Goal: Task Accomplishment & Management: Use online tool/utility

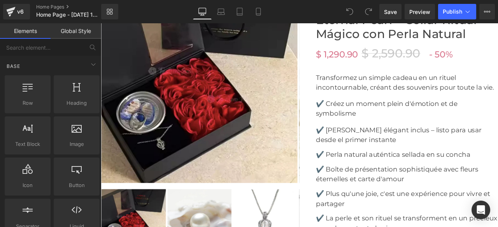
scroll to position [2152, 0]
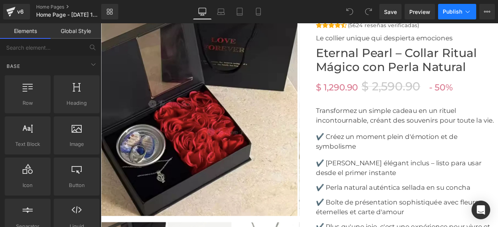
click at [448, 13] on span "Publish" at bounding box center [451, 12] width 19 height 6
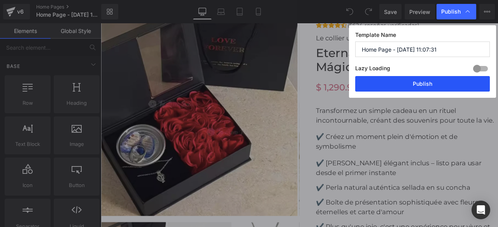
click at [409, 86] on button "Publish" at bounding box center [422, 84] width 135 height 16
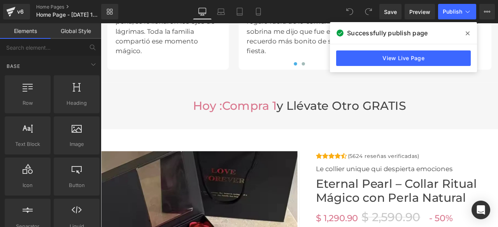
scroll to position [1958, 0]
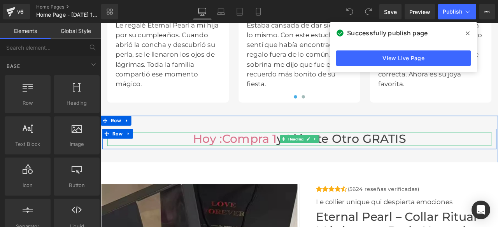
click at [466, 159] on h3 "Hoy : compra 1 y llévate otro GRATIS" at bounding box center [335, 160] width 455 height 17
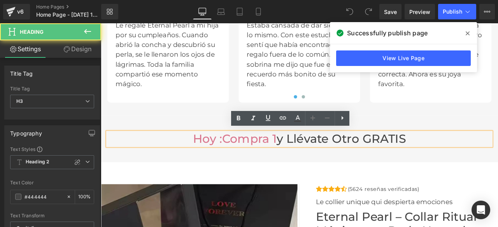
click at [463, 160] on h3 "Hoy : compra 1 y llévate otro GRATIS" at bounding box center [335, 160] width 455 height 17
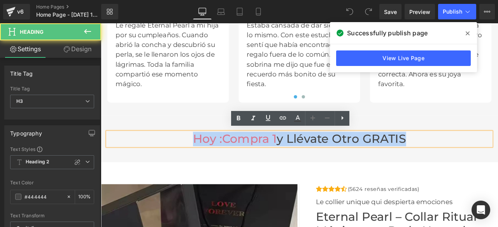
drag, startPoint x: 467, startPoint y: 160, endPoint x: 201, endPoint y: 160, distance: 266.7
click at [201, 160] on h3 "Hoy : compra 1 y llévate otro GRATIS" at bounding box center [335, 160] width 455 height 17
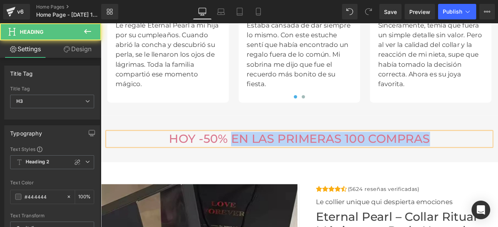
drag, startPoint x: 250, startPoint y: 159, endPoint x: 493, endPoint y: 163, distance: 242.3
click at [493, 163] on h3 "HOY -50% EN LAS PRIMERAS 100 COMPRAS" at bounding box center [335, 160] width 455 height 17
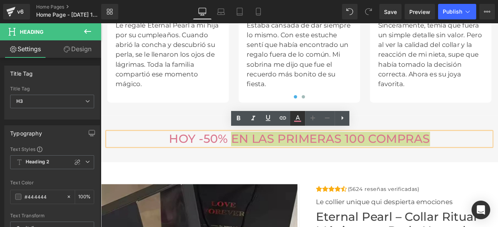
click at [299, 121] on icon at bounding box center [297, 121] width 7 height 1
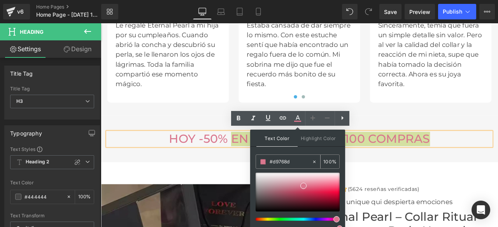
click at [314, 161] on icon at bounding box center [313, 161] width 5 height 5
drag, startPoint x: 298, startPoint y: 161, endPoint x: 273, endPoint y: 161, distance: 25.3
click at [273, 161] on input "#d9768d" at bounding box center [290, 162] width 42 height 9
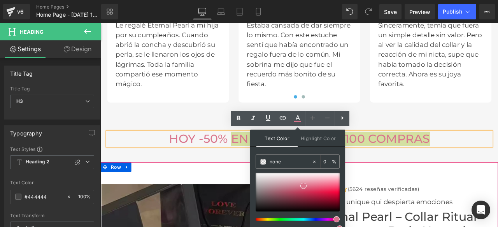
type input "n"
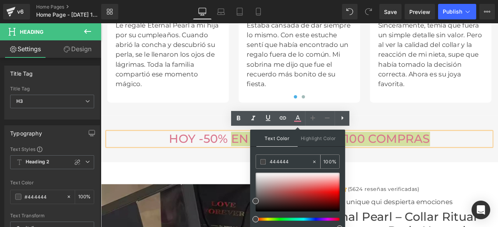
type input "444444"
click at [262, 163] on span at bounding box center [262, 161] width 5 height 5
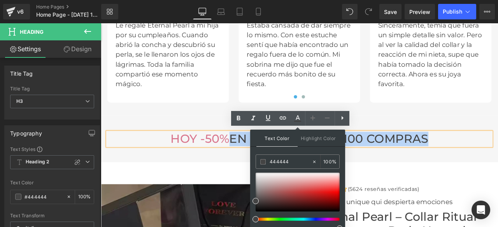
click at [497, 136] on div "HOY -50% EN LAS PRIMERAS 100 COMPRAS Heading Row Row" at bounding box center [336, 161] width 470 height 56
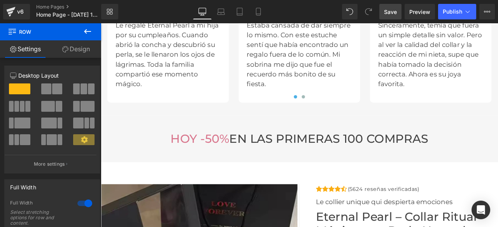
click at [392, 10] on span "Save" at bounding box center [390, 12] width 13 height 8
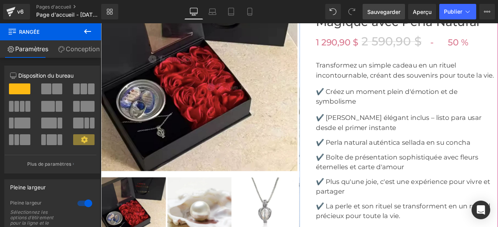
scroll to position [2111, 0]
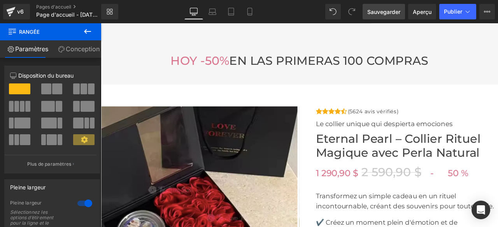
click at [86, 31] on icon at bounding box center [87, 31] width 7 height 5
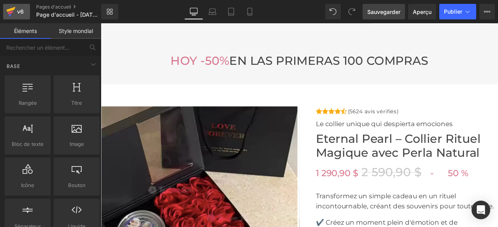
click at [19, 8] on font "v6" at bounding box center [20, 11] width 7 height 7
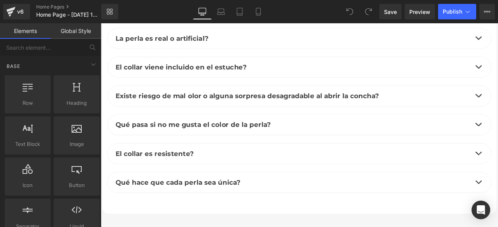
scroll to position [2838, 0]
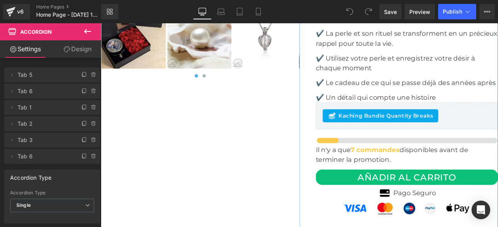
scroll to position [2449, 0]
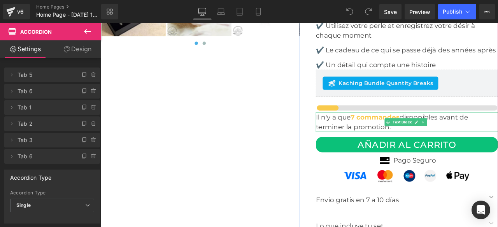
click at [390, 140] on font "Il n'y a que" at bounding box center [375, 134] width 41 height 9
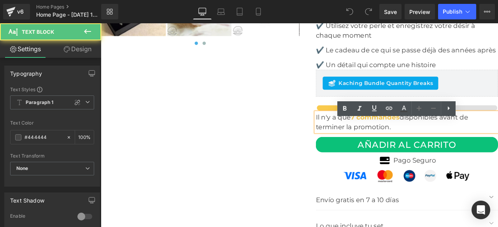
click at [393, 140] on font "Il n'y a que" at bounding box center [375, 134] width 41 height 9
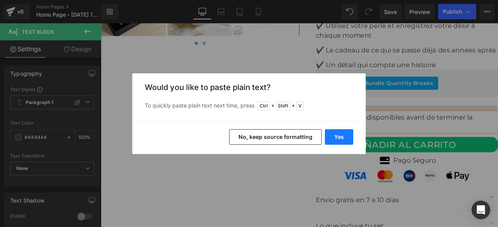
click at [337, 138] on button "Yes" at bounding box center [339, 137] width 28 height 16
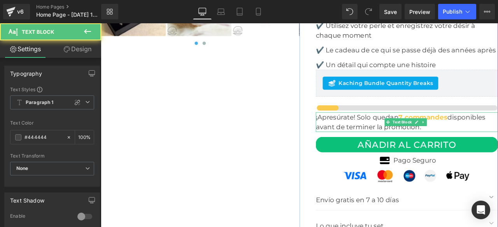
click at [497, 140] on font "7 commandes" at bounding box center [482, 134] width 58 height 9
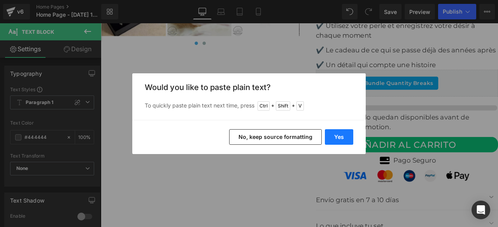
click at [339, 138] on button "Yes" at bounding box center [339, 137] width 28 height 16
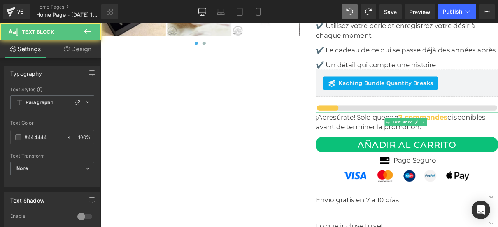
click at [497, 140] on font "7 commandes" at bounding box center [482, 134] width 58 height 9
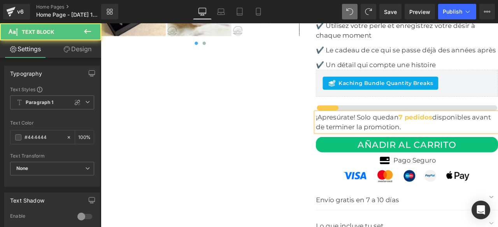
click at [497, 144] on font "disponibles avant de terminer la promotion." at bounding box center [458, 140] width 207 height 21
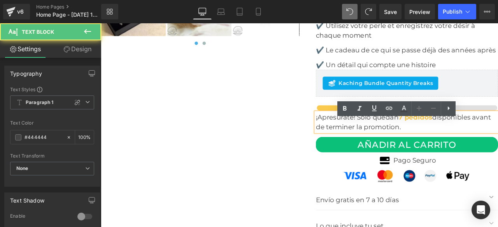
click at [497, 145] on font "disponibles avant de terminer la promotion." at bounding box center [458, 140] width 207 height 21
click at [497, 144] on font "disponibles avant de terminer la promotion." at bounding box center [458, 140] width 207 height 21
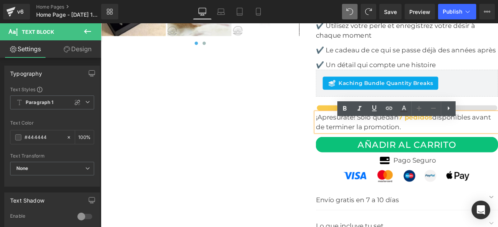
drag, startPoint x: 497, startPoint y: 145, endPoint x: 549, endPoint y: 156, distance: 53.7
click at [497, 152] on p "¡Apresúrate! Solo quedan 7 pedidos disponibles avant de terminer la promotion." at bounding box center [463, 140] width 216 height 23
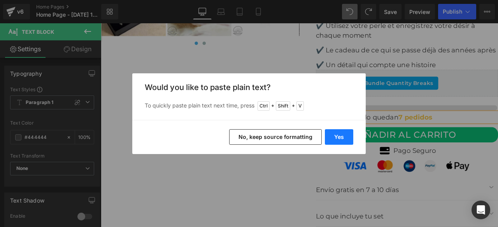
click at [344, 138] on button "Yes" at bounding box center [339, 137] width 28 height 16
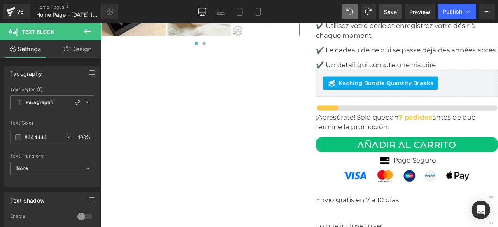
click at [390, 11] on span "Save" at bounding box center [390, 12] width 13 height 8
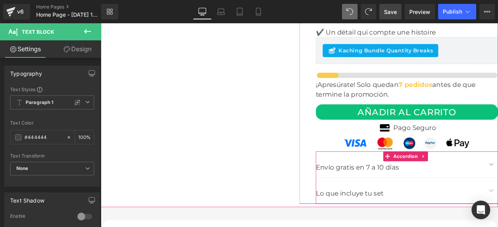
scroll to position [2605, 0]
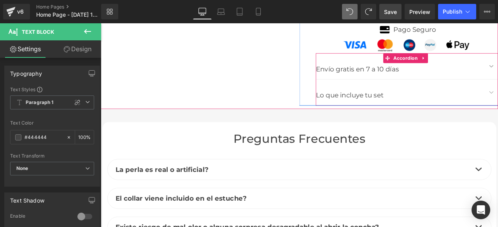
click at [383, 84] on p "Envío gratis en 7 a 10 días" at bounding box center [455, 77] width 200 height 12
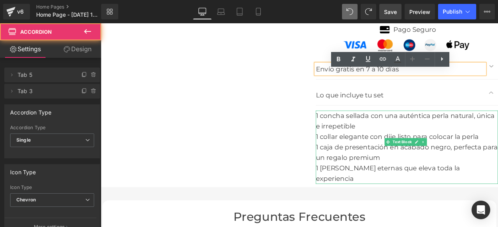
click at [497, 144] on div "1 concha sellada con una auténtica perla natural, única e irrepetible" at bounding box center [463, 139] width 216 height 25
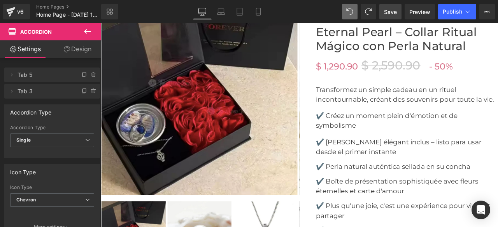
scroll to position [2100, 0]
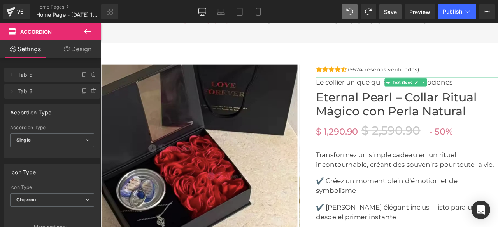
click at [497, 91] on font "Le collier unique qui despierta emociones" at bounding box center [436, 93] width 162 height 9
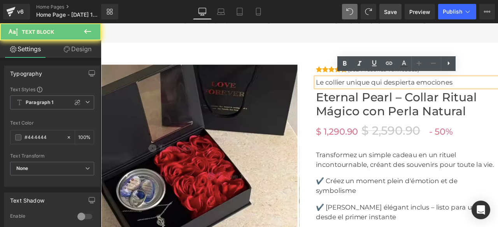
click at [497, 91] on font "Le collier unique qui despierta emociones" at bounding box center [436, 93] width 162 height 9
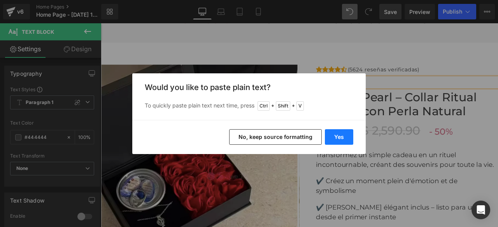
click at [338, 137] on button "Yes" at bounding box center [339, 137] width 28 height 16
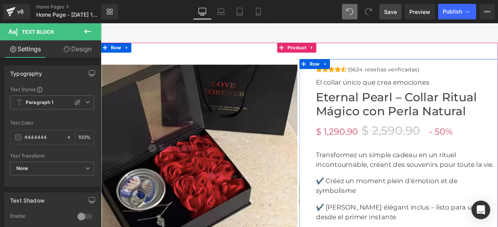
scroll to position [2138, 0]
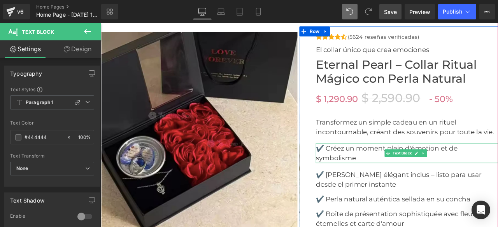
click at [407, 183] on p "✔️ Créez un moment plein d'émotion et de symbolisme" at bounding box center [463, 177] width 216 height 23
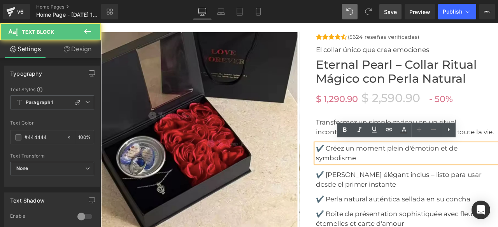
click at [407, 183] on p "✔️ Créez un moment plein d'émotion et de symbolisme" at bounding box center [463, 177] width 216 height 23
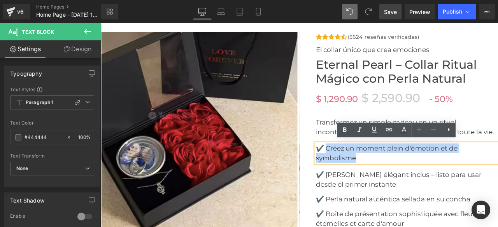
drag, startPoint x: 407, startPoint y: 183, endPoint x: 364, endPoint y: 172, distance: 44.5
click at [364, 172] on p "✔️ Créez un moment plein d'émotion et de symbolisme" at bounding box center [463, 177] width 216 height 23
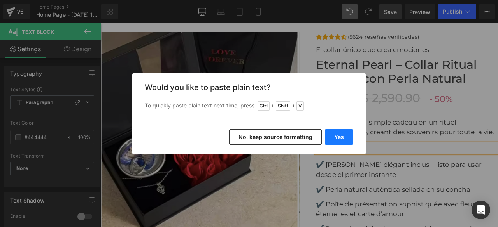
click at [338, 136] on button "Yes" at bounding box center [339, 137] width 28 height 16
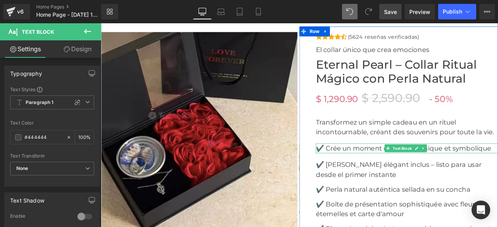
click at [497, 170] on font "✔️ Crée un moment d’émotion unique et symbolique" at bounding box center [459, 171] width 208 height 9
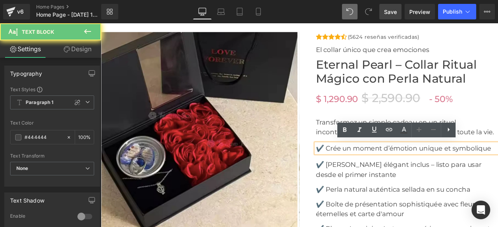
click at [497, 170] on p "✔️ Crée un moment d’émotion unique et symbolique" at bounding box center [463, 172] width 216 height 12
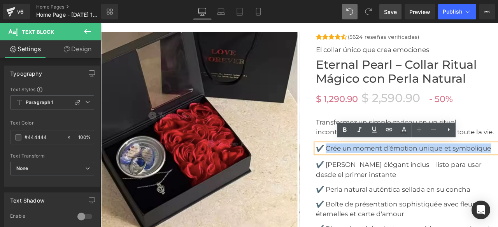
drag, startPoint x: 561, startPoint y: 170, endPoint x: 366, endPoint y: 171, distance: 195.2
click at [366, 171] on p "✔️ Crée un moment d’émotion unique et symbolique" at bounding box center [463, 172] width 216 height 12
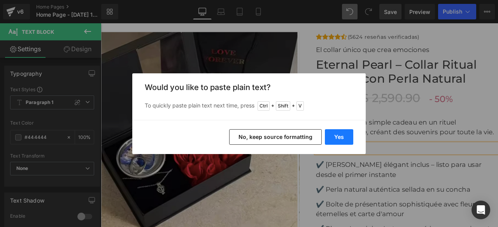
click at [328, 141] on button "Yes" at bounding box center [339, 137] width 28 height 16
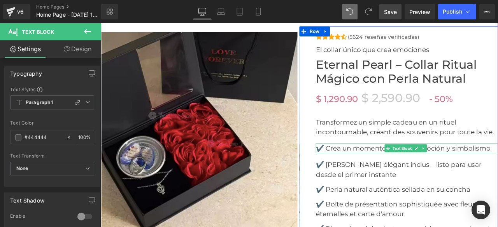
scroll to position [2177, 0]
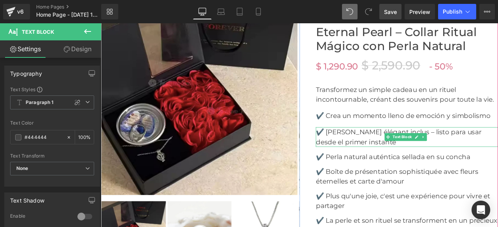
click at [418, 161] on p "✔️ [PERSON_NAME] élégant inclus – listo para usar desde el primer instante" at bounding box center [463, 158] width 216 height 23
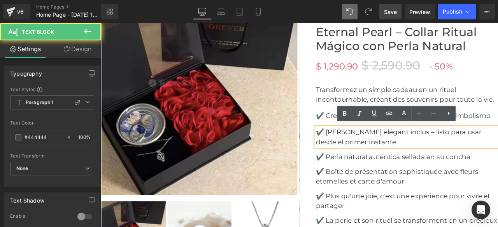
click at [418, 164] on p "✔️ [PERSON_NAME] élégant inclus – listo para usar desde el primer instante" at bounding box center [463, 158] width 216 height 23
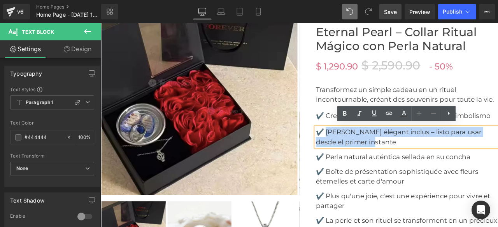
drag, startPoint x: 413, startPoint y: 164, endPoint x: 366, endPoint y: 151, distance: 48.9
click at [366, 151] on p "✔️ [PERSON_NAME] élégant inclus – listo para usar desde el primer instante" at bounding box center [463, 158] width 216 height 23
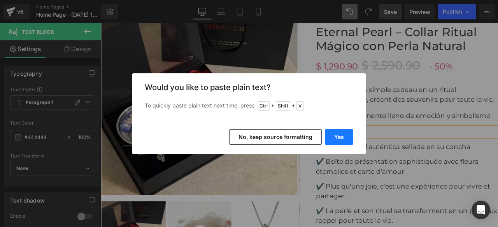
click at [332, 133] on button "Yes" at bounding box center [339, 137] width 28 height 16
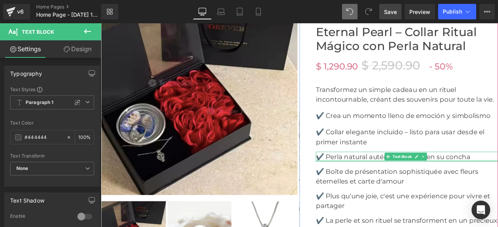
scroll to position [2216, 0]
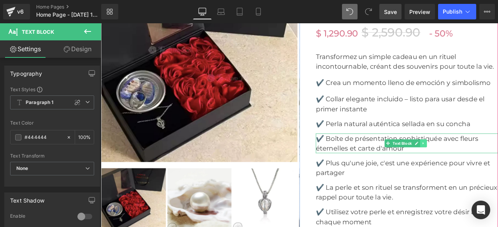
click at [481, 164] on icon at bounding box center [483, 166] width 4 height 5
click at [484, 164] on icon at bounding box center [486, 166] width 4 height 5
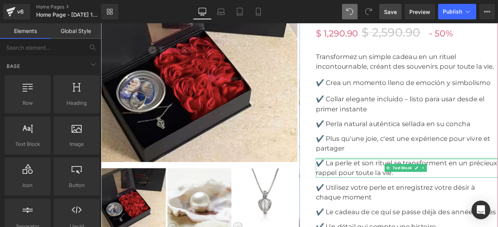
scroll to position [2255, 0]
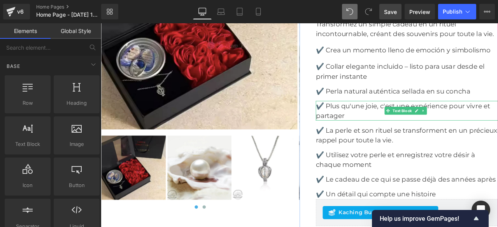
click at [389, 131] on p "✔️ Plus qu'une joie, c'est une expérience pour vivre et partager" at bounding box center [463, 126] width 216 height 23
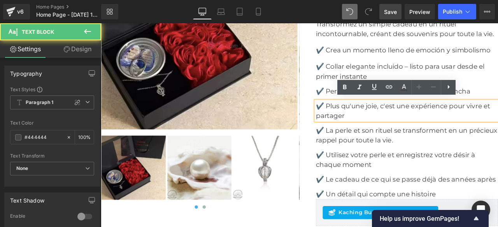
click at [392, 130] on p "✔️ Plus qu'une joie, c'est une expérience pour vivre et partager" at bounding box center [463, 126] width 216 height 23
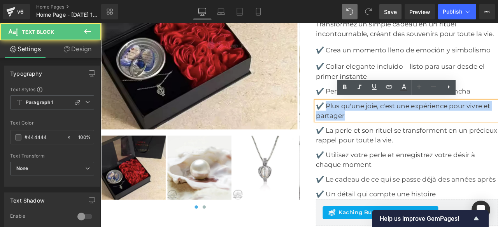
drag, startPoint x: 392, startPoint y: 130, endPoint x: 366, endPoint y: 119, distance: 28.5
click at [366, 119] on p "✔️ Plus qu'une joie, c'est une expérience pour vivre et partager" at bounding box center [463, 126] width 216 height 23
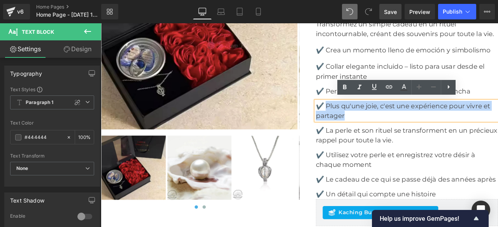
copy font "Plus qu'une joie, c'est une expérience pour vivre et partager"
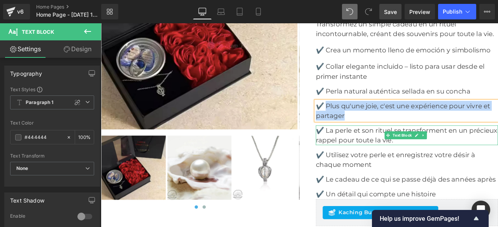
click at [372, 146] on font "✔️ La perle et son rituel se transforment en un précieux rappel pour toute la v…" at bounding box center [462, 156] width 215 height 21
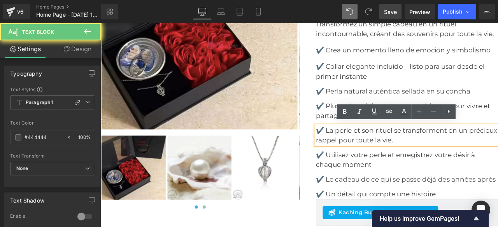
click at [367, 147] on font "✔️ La perle et son rituel se transforment en un précieux rappel pour toute la v…" at bounding box center [462, 156] width 215 height 21
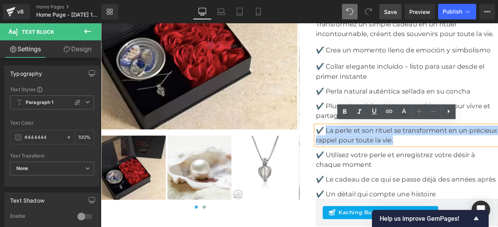
drag, startPoint x: 364, startPoint y: 149, endPoint x: 486, endPoint y: 165, distance: 122.8
click at [486, 165] on div "✔️ La perle et son rituel se transforment en un précieux rappel pour toute la v…" at bounding box center [463, 156] width 216 height 23
copy font "La perle et son rituel se transforment en un précieux rappel pour toute la vie."
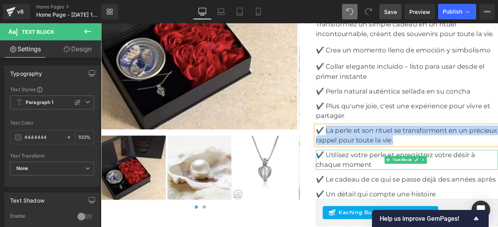
click at [375, 180] on font "✔️ Utilisez votre perle et enregistrez votre désir à chaque moment" at bounding box center [449, 185] width 189 height 21
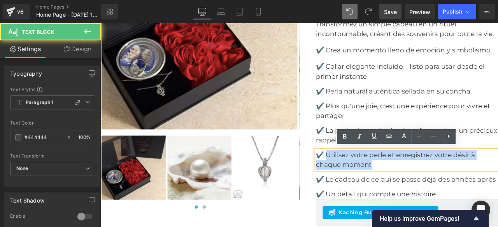
drag, startPoint x: 366, startPoint y: 177, endPoint x: 434, endPoint y: 192, distance: 69.3
click at [434, 192] on p "✔️ Utilisez votre perle et enregistrez votre désir à chaque moment" at bounding box center [463, 185] width 216 height 23
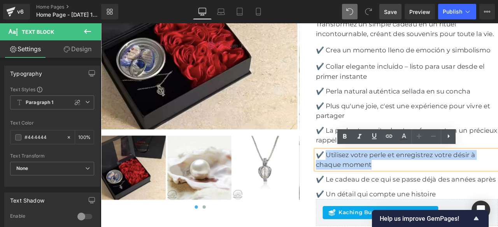
copy font "Utilisez votre perle et enregistrez votre désir à chaque moment"
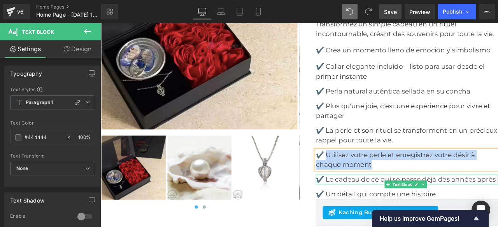
click at [370, 209] on font "✔️ Le cadeau de ce qui se passe déjà des années après" at bounding box center [461, 208] width 213 height 9
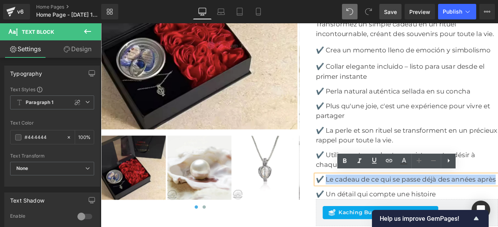
drag, startPoint x: 366, startPoint y: 206, endPoint x: 385, endPoint y: 222, distance: 24.7
click at [385, 215] on p "✔️ Le cadeau de ce qui se passe déjà des années après" at bounding box center [463, 209] width 216 height 12
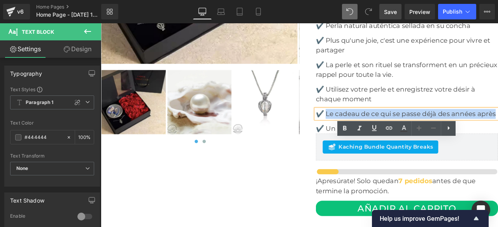
scroll to position [2294, 0]
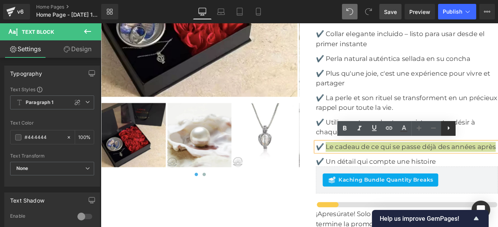
click at [446, 129] on icon at bounding box center [448, 128] width 9 height 9
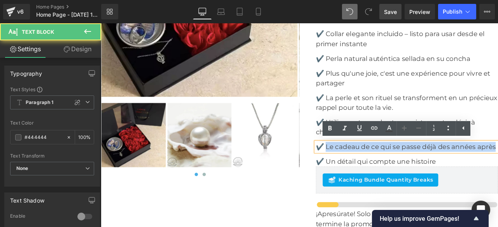
click at [422, 176] on p "✔️ Le cadeau de ce qui se passe déjà des années après" at bounding box center [463, 170] width 216 height 12
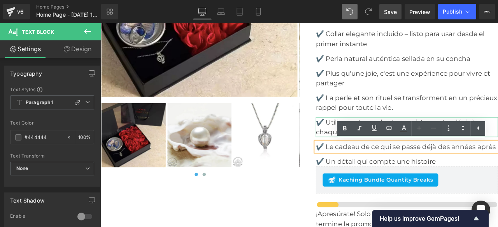
click at [359, 149] on font "✔️ Utilisez votre perle et enregistrez votre désir à chaque moment" at bounding box center [449, 146] width 189 height 21
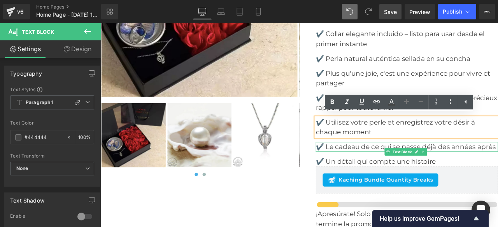
click at [369, 175] on font "✔️ Le cadeau de ce qui se passe déjà des années après" at bounding box center [461, 169] width 213 height 9
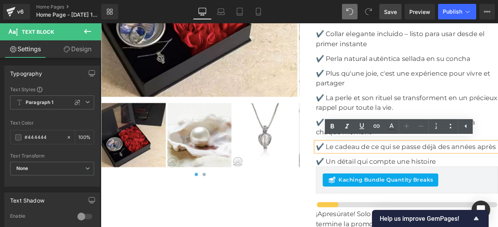
click at [360, 142] on font "✔️ Utilisez votre perle et enregistrez votre désir à chaque moment" at bounding box center [449, 146] width 189 height 21
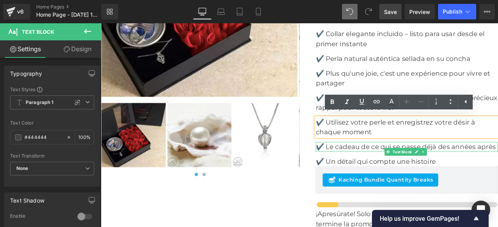
click at [416, 167] on font "✔️ Le cadeau de ce qui se passe déjà des années après" at bounding box center [461, 169] width 213 height 9
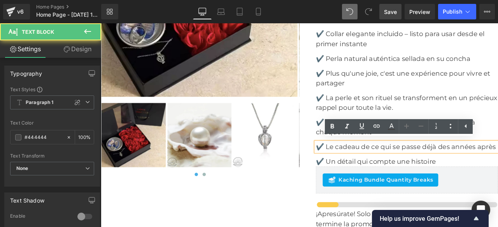
click at [378, 176] on p "✔️ Le cadeau de ce qui se passe déjà des années après" at bounding box center [463, 170] width 216 height 12
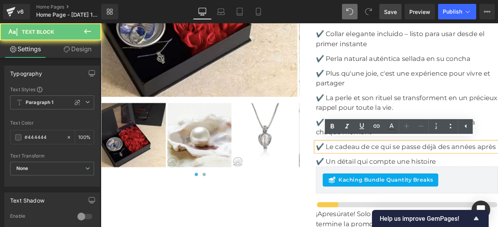
click at [367, 169] on font "✔️ Le cadeau de ce qui se passe déjà des années après" at bounding box center [461, 169] width 213 height 9
click at [398, 192] on font "✔️ Un détail qui compte une histoire" at bounding box center [426, 187] width 142 height 9
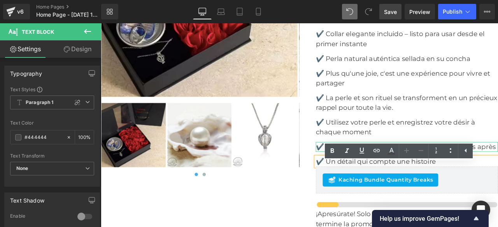
click at [361, 175] on font "✔️ Le cadeau de ce qui se passe déjà des années après" at bounding box center [461, 169] width 213 height 9
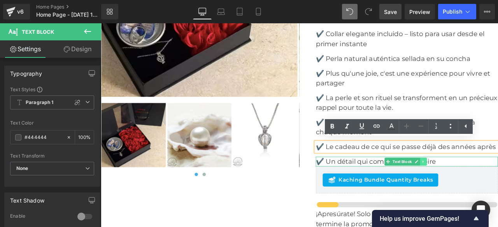
click at [481, 190] on icon at bounding box center [483, 187] width 4 height 5
click at [484, 189] on icon at bounding box center [486, 187] width 4 height 4
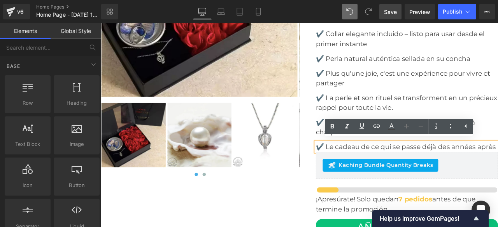
click at [384, 167] on font "✔️ Le cadeau de ce qui se passe déjà des années après" at bounding box center [461, 169] width 213 height 9
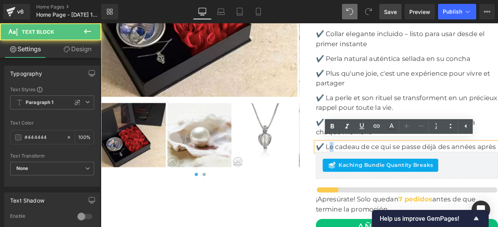
click at [372, 166] on font "✔️ Le cadeau de ce qui se passe déjà des années après" at bounding box center [461, 169] width 213 height 9
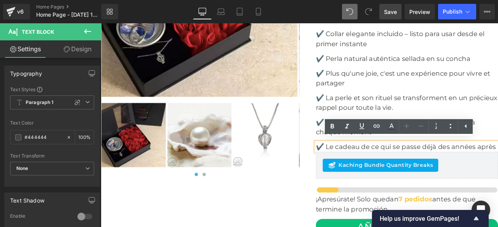
click at [437, 168] on font "✔️ Le cadeau de ce qui se passe déjà des années après" at bounding box center [461, 169] width 213 height 9
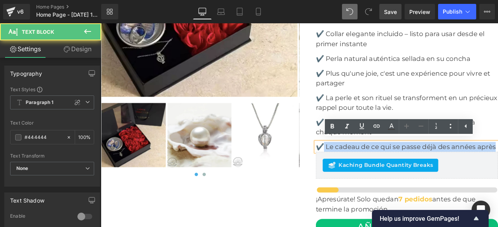
drag, startPoint x: 379, startPoint y: 180, endPoint x: 364, endPoint y: 169, distance: 18.9
click at [364, 169] on p "✔️ Le cadeau de ce qui se passe déjà des années après" at bounding box center [463, 170] width 216 height 12
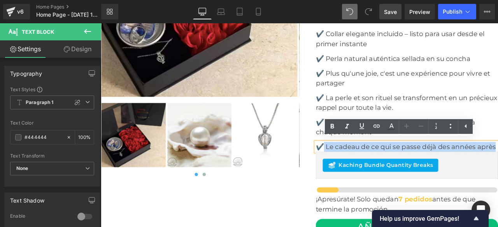
copy font "Le cadeau de ce qui se passe déjà des années après"
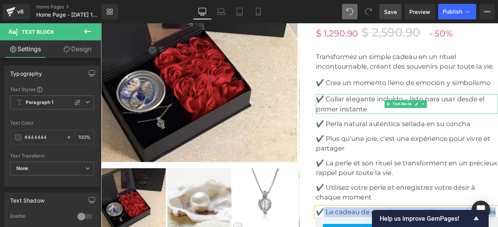
scroll to position [2177, 0]
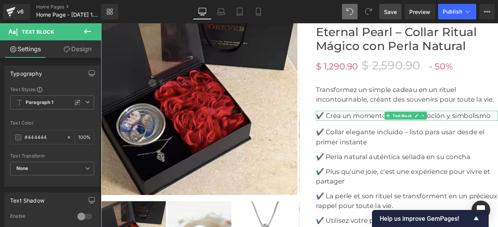
click at [386, 131] on font "✔️ Crea un momento lleno de emoción y simbolismo" at bounding box center [458, 132] width 207 height 9
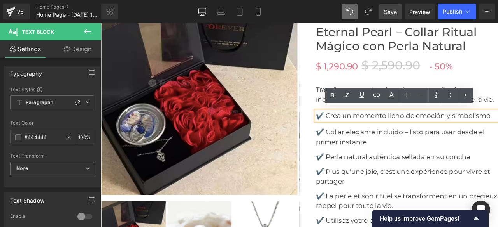
scroll to position [2216, 0]
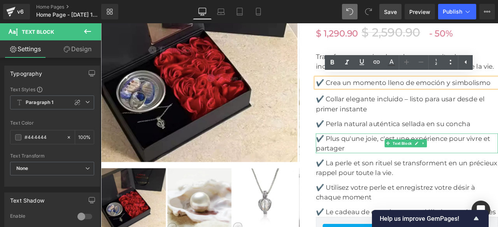
click at [380, 164] on font "✔️ Plus qu'une joie, c'est une expérience pour vivre et partager" at bounding box center [458, 166] width 206 height 21
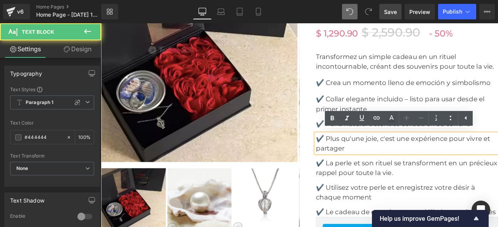
click at [395, 171] on p "✔️ Plus qu'une joie, c'est une expérience pour vivre et partager" at bounding box center [463, 165] width 216 height 23
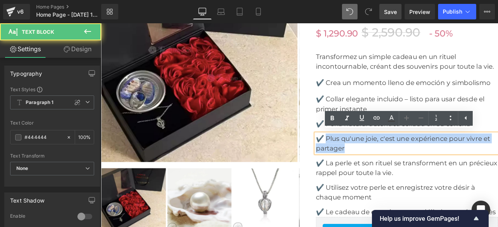
drag, startPoint x: 394, startPoint y: 173, endPoint x: 365, endPoint y: 155, distance: 34.4
click at [365, 155] on p "✔️ Plus qu'une joie, c'est une expérience pour vivre et partager" at bounding box center [463, 165] width 216 height 23
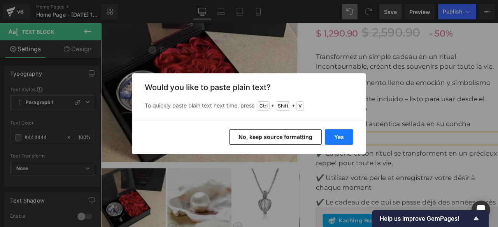
click at [335, 141] on button "Yes" at bounding box center [339, 137] width 28 height 16
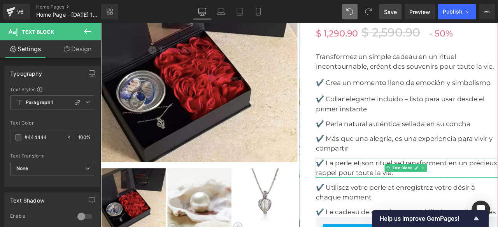
click at [489, 201] on p "✔️ La perle et son rituel se transforment en un précieux rappel pour toute la v…" at bounding box center [463, 195] width 216 height 23
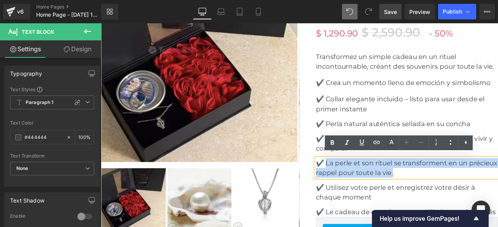
drag, startPoint x: 488, startPoint y: 199, endPoint x: 366, endPoint y: 188, distance: 121.8
click at [366, 188] on p "✔️ La perle et son rituel se transforment en un précieux rappel pour toute la v…" at bounding box center [463, 195] width 216 height 23
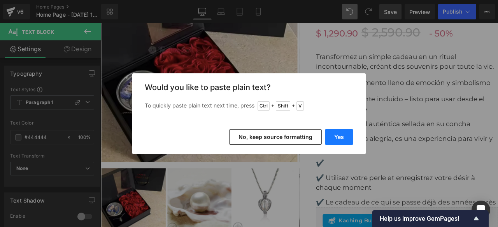
click at [341, 134] on button "Yes" at bounding box center [339, 137] width 28 height 16
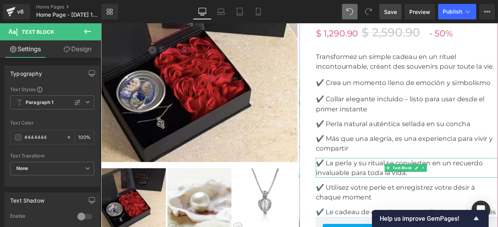
click at [465, 201] on p "✔️ La perla y su ritual se convierten en un recuerdo invaluable para toda la vi…" at bounding box center [463, 195] width 216 height 23
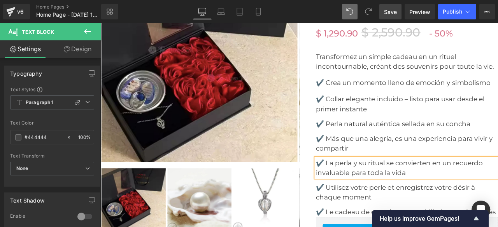
scroll to position [2255, 0]
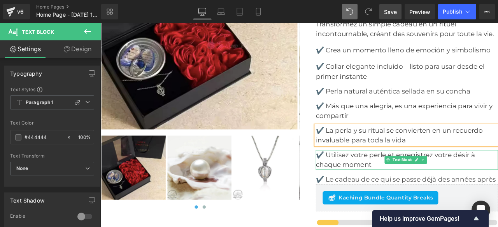
click at [420, 189] on p "✔️ Utilisez votre perle et enregistrez votre désir à chaque moment" at bounding box center [463, 185] width 216 height 23
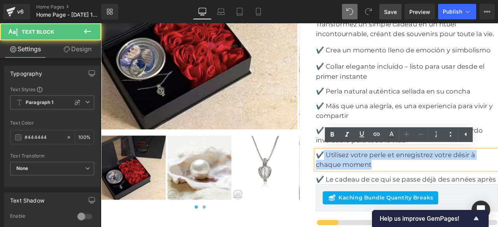
drag, startPoint x: 427, startPoint y: 188, endPoint x: 364, endPoint y: 174, distance: 64.8
click at [364, 174] on p "✔️ Utilisez votre perle et enregistrez votre désir à chaque moment" at bounding box center [463, 185] width 216 height 23
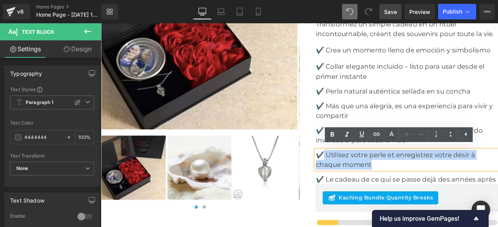
click at [430, 190] on p "✔️ Utilisez votre perle et enregistrez votre désir à chaque moment" at bounding box center [463, 185] width 216 height 23
drag, startPoint x: 420, startPoint y: 191, endPoint x: 366, endPoint y: 176, distance: 55.9
click at [366, 176] on p "✔️ Utilisez votre perle et enregistrez votre désir à chaque moment" at bounding box center [463, 185] width 216 height 23
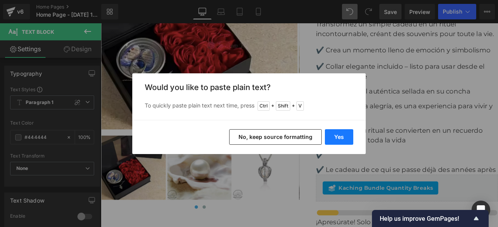
click at [331, 141] on button "Yes" at bounding box center [339, 137] width 28 height 16
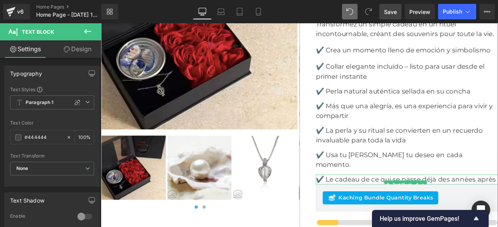
click at [382, 207] on p "✔️ Le cadeau de ce qui se passe déjà des années après" at bounding box center [463, 209] width 216 height 12
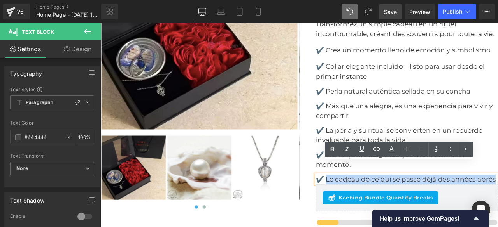
drag, startPoint x: 381, startPoint y: 207, endPoint x: 367, endPoint y: 194, distance: 19.3
click at [367, 203] on p "✔️ Le cadeau de ce qui se passe déjà des années après" at bounding box center [463, 209] width 216 height 12
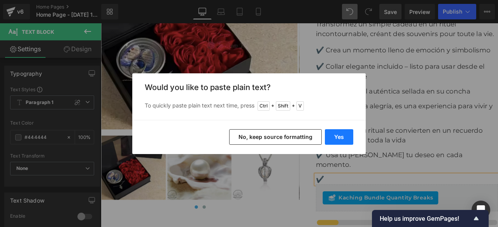
click at [331, 136] on button "Yes" at bounding box center [339, 137] width 28 height 16
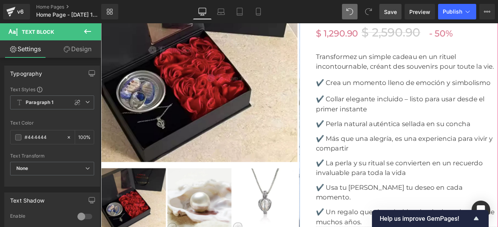
scroll to position [2177, 0]
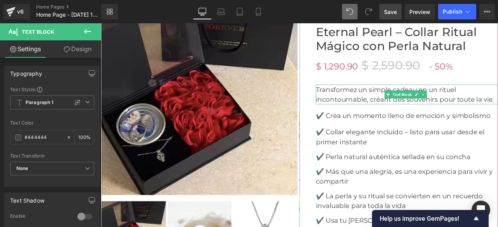
click at [359, 102] on font "Transformez un simple cadeau en un rituel incontournable, créant des souvenirs …" at bounding box center [460, 107] width 211 height 21
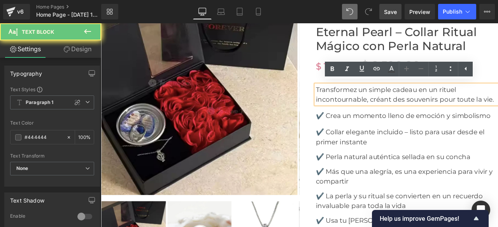
click at [355, 99] on font "Transformez un simple cadeau en un rituel incontournable, créant des souvenirs …" at bounding box center [460, 107] width 211 height 21
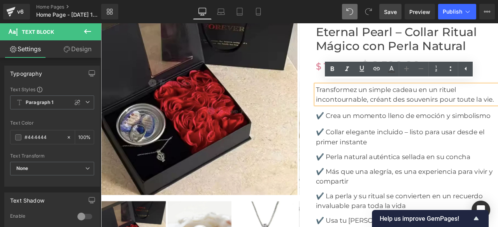
click at [355, 99] on font "Transformez un simple cadeau en un rituel incontournable, créant des souvenirs …" at bounding box center [460, 107] width 211 height 21
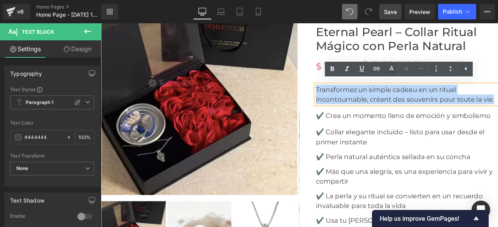
drag, startPoint x: 354, startPoint y: 99, endPoint x: 546, endPoint y: 118, distance: 193.0
click at [497, 118] on div "Transformez un simple cadeau en un rituel incontournable, créant des souvenirs …" at bounding box center [463, 107] width 216 height 23
copy font "Transformez un simple cadeau en un rituel incontournable, créant des souvenirs …"
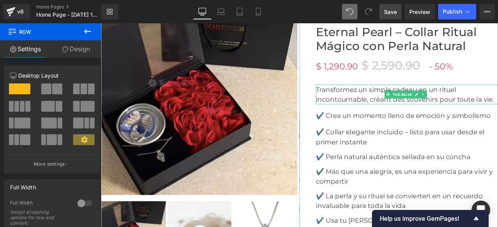
click at [497, 111] on font "Transformez un simple cadeau en un rituel incontournable, créant des souvenirs …" at bounding box center [460, 107] width 211 height 21
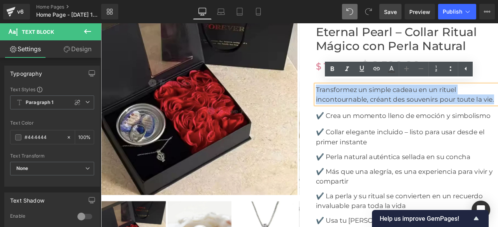
drag, startPoint x: 564, startPoint y: 113, endPoint x: 353, endPoint y: 100, distance: 211.9
click at [355, 100] on p "Transformez un simple cadeau en un rituel incontournable, créant des souvenirs …" at bounding box center [463, 107] width 216 height 23
copy font "Transformez un simple cadeau en un rituel incontournable, créant des souvenirs …"
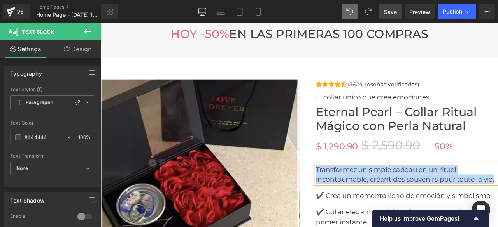
scroll to position [2121, 0]
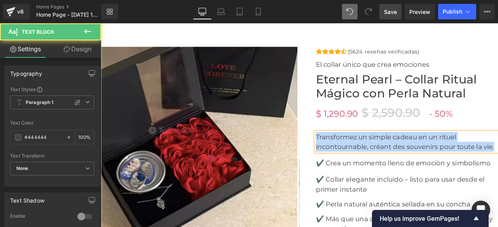
click at [497, 166] on font "Transformez un simple cadeau en un rituel incontournable, créant des souvenirs …" at bounding box center [460, 164] width 211 height 21
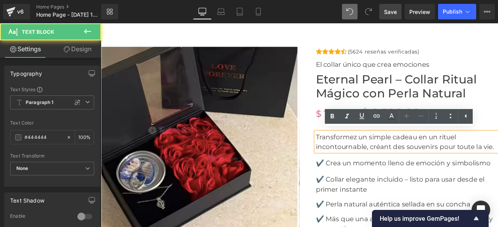
click at [497, 168] on p "Transformez un simple cadeau en un rituel incontournable, créant des souvenirs …" at bounding box center [463, 163] width 216 height 23
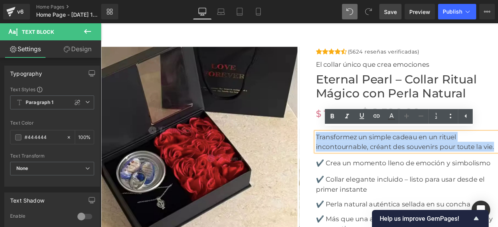
drag, startPoint x: 508, startPoint y: 165, endPoint x: 353, endPoint y: 154, distance: 155.5
click at [355, 154] on p "Transformez un simple cadeau en un rituel incontournable, créant des souvenirs …" at bounding box center [463, 163] width 216 height 23
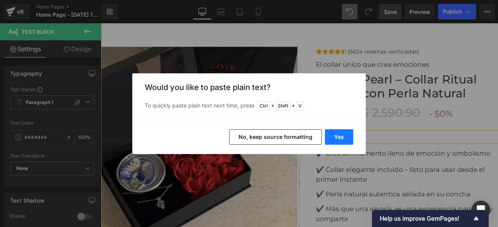
click at [327, 136] on button "Yes" at bounding box center [339, 137] width 28 height 16
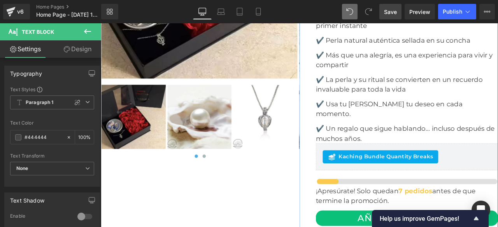
scroll to position [2276, 0]
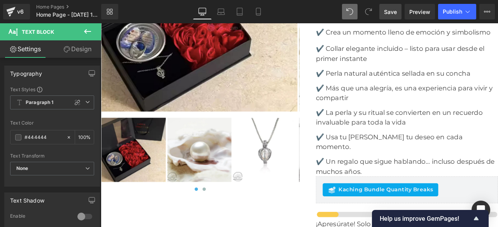
click at [393, 11] on span "Save" at bounding box center [390, 12] width 13 height 8
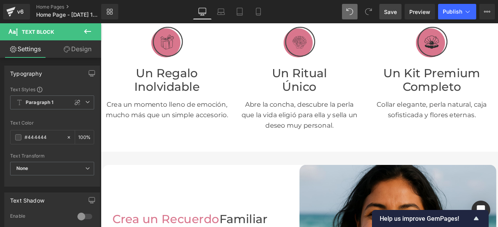
scroll to position [0, 0]
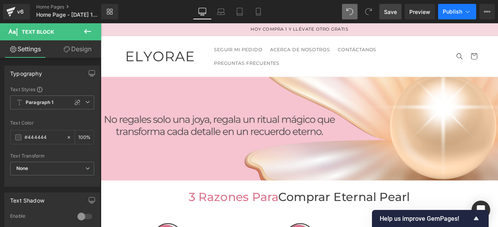
click at [449, 10] on span "Publish" at bounding box center [451, 12] width 19 height 6
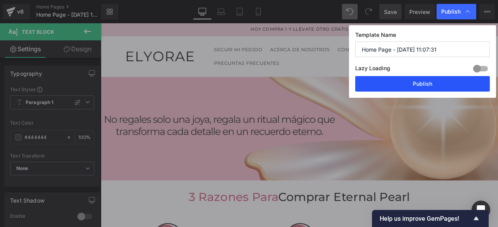
click at [420, 85] on button "Publish" at bounding box center [422, 84] width 135 height 16
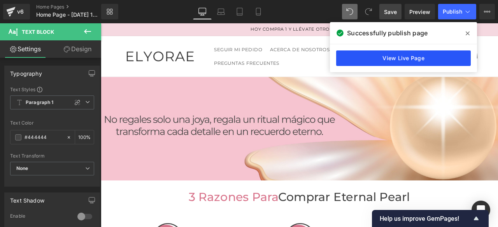
click at [383, 58] on link "View Live Page" at bounding box center [403, 59] width 135 height 16
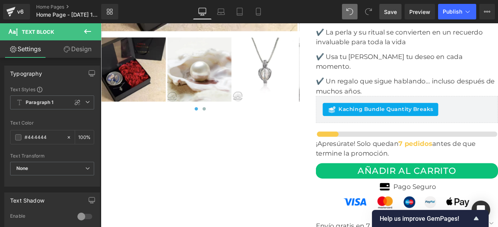
scroll to position [2566, 0]
